Goal: Information Seeking & Learning: Learn about a topic

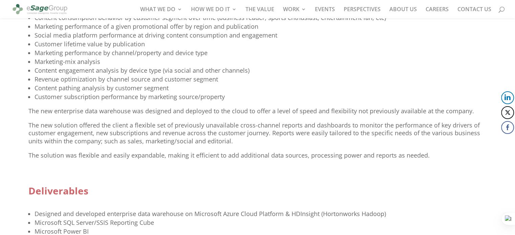
scroll to position [542, 0]
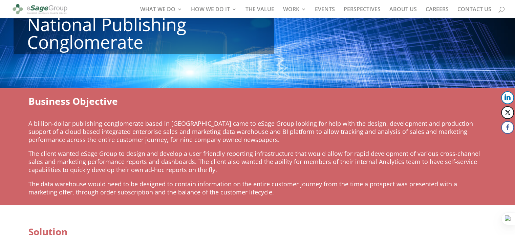
scroll to position [68, 0]
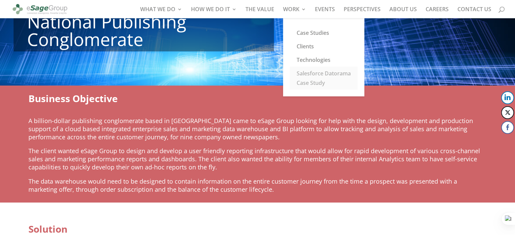
click at [293, 87] on link "Salesforce Datorama Case Study" at bounding box center [324, 78] width 68 height 23
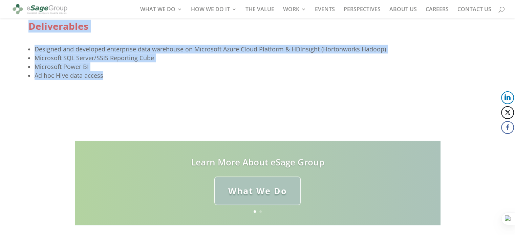
scroll to position [742, 0]
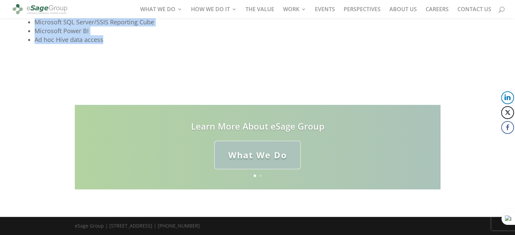
drag, startPoint x: 29, startPoint y: 31, endPoint x: 115, endPoint y: 46, distance: 87.6
copy div "Business Objective A billion-dollar publishing conglomerate based in [GEOGRAPHI…"
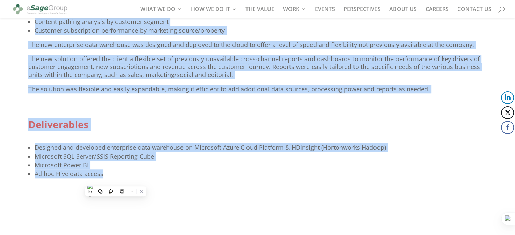
scroll to position [607, 0]
copy div "Business Objective A billion-dollar publishing conglomerate based in [GEOGRAPHI…"
click at [362, 34] on li "Customer subscription performance by marketing source/property" at bounding box center [261, 30] width 453 height 9
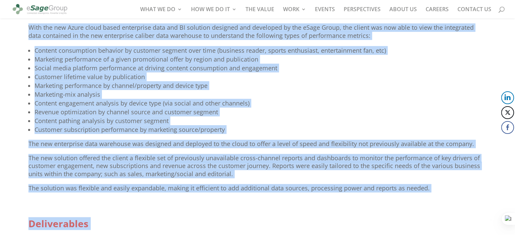
scroll to position [471, 0]
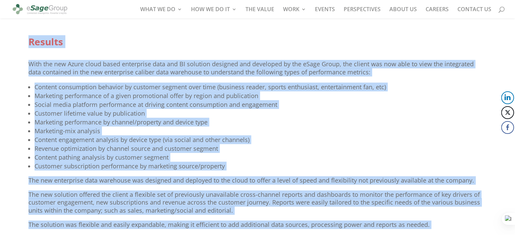
click at [344, 116] on li "Customer lifetime value by publication" at bounding box center [261, 113] width 453 height 9
click at [334, 78] on p "With the new Azure cloud based enterprise data and BI solution designed and dev…" at bounding box center [257, 71] width 459 height 22
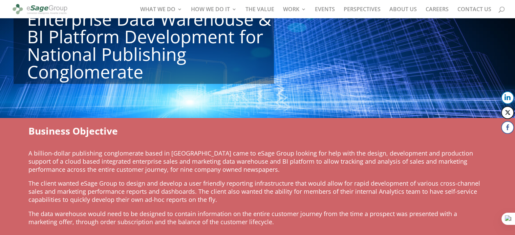
scroll to position [34, 0]
